Goal: Contribute content: Add original content to the website for others to see

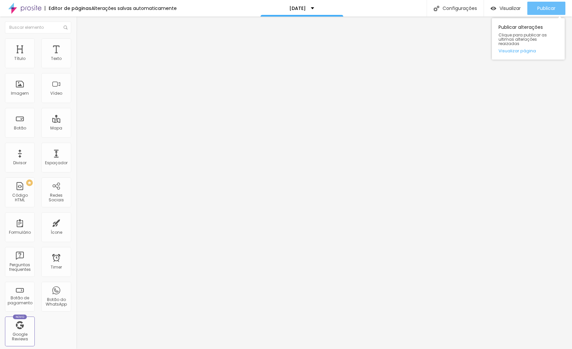
click at [548, 8] on span "Publicar" at bounding box center [546, 8] width 18 height 5
click at [76, 136] on input "https://" at bounding box center [115, 133] width 79 height 7
paste input "[URL][DOMAIN_NAME]"
click at [545, 7] on span "Publicar" at bounding box center [546, 8] width 18 height 5
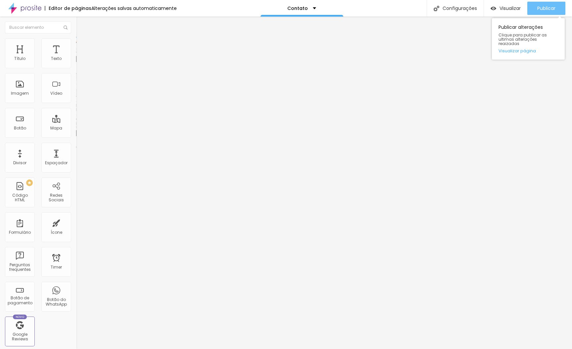
scroll to position [0, 0]
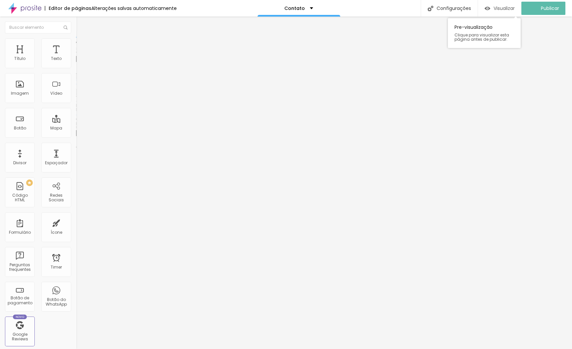
click at [512, 9] on span "Visualizar" at bounding box center [503, 8] width 21 height 5
click at [76, 136] on input "https://https://www.bertatiar.com.br/natal-2025" at bounding box center [115, 133] width 79 height 7
drag, startPoint x: 23, startPoint y: 137, endPoint x: -25, endPoint y: 136, distance: 48.6
click at [0, 136] on html "Editor de páginas Alterações salvas automaticamente Contato Configurações Confi…" at bounding box center [286, 174] width 572 height 349
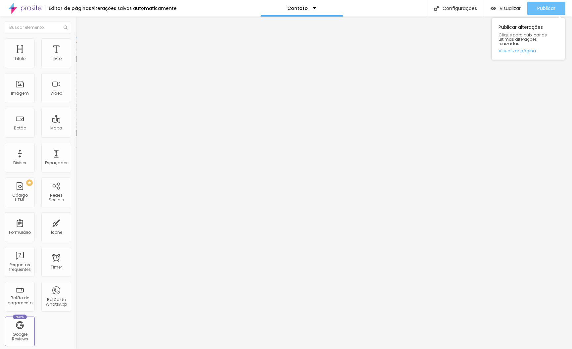
type input "https://www.bertatiar.com.br/natal-2025"
click at [549, 10] on span "Publicar" at bounding box center [546, 8] width 18 height 5
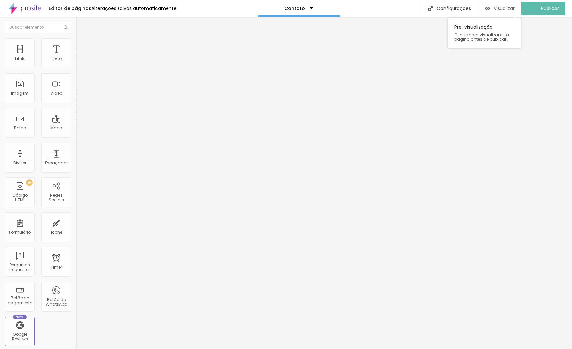
click at [503, 7] on span "Visualizar" at bounding box center [503, 8] width 21 height 5
